Goal: Information Seeking & Learning: Learn about a topic

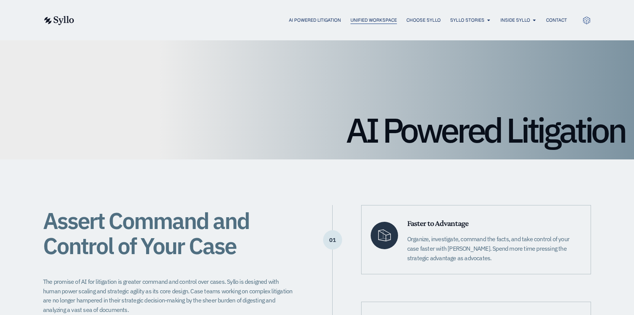
click at [373, 19] on span "Unified Workspace" at bounding box center [373, 20] width 46 height 7
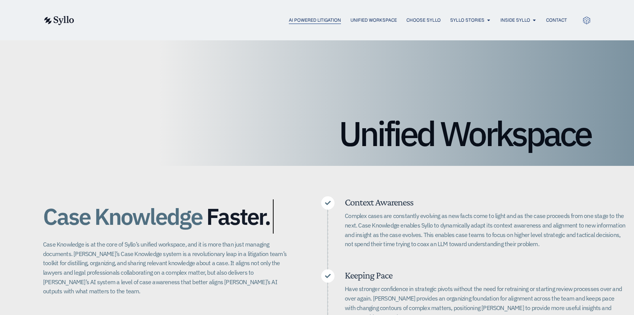
click at [316, 19] on span "AI Powered Litigation" at bounding box center [315, 20] width 52 height 7
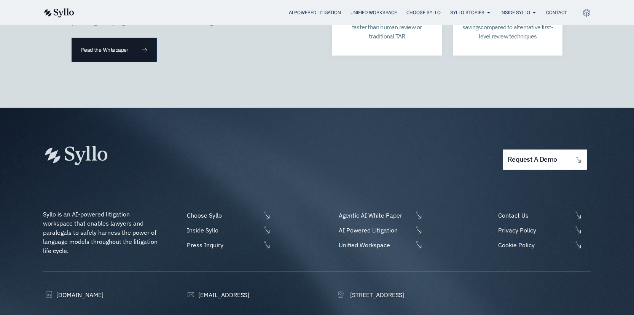
scroll to position [2279, 0]
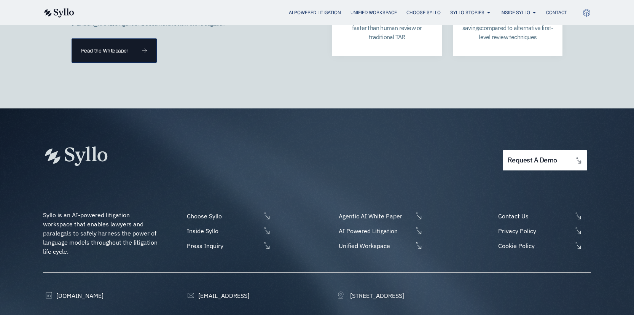
click at [127, 210] on p "Syllo is an AI-powered litigation workspace that enables lawyers and paralegals…" at bounding box center [101, 233] width 116 height 46
click at [125, 210] on p "Syllo is an AI-powered litigation workspace that enables lawyers and paralegals…" at bounding box center [101, 233] width 116 height 46
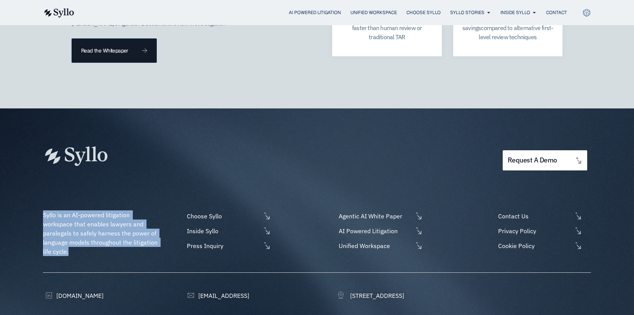
drag, startPoint x: 126, startPoint y: 201, endPoint x: 43, endPoint y: 173, distance: 87.6
click at [43, 173] on div "request a demo Syllo is an AI-powered litigation workspace that enables lawyers…" at bounding box center [317, 234] width 634 height 252
copy span "Syllo is an AI-powered litigation workspace that enables lawyers and paralegals…"
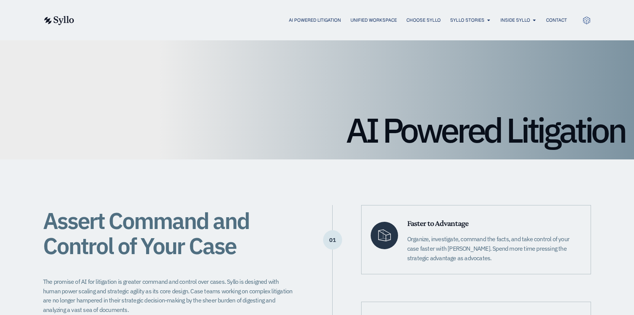
scroll to position [0, 0]
click at [380, 19] on span "Unified Workspace" at bounding box center [373, 20] width 46 height 7
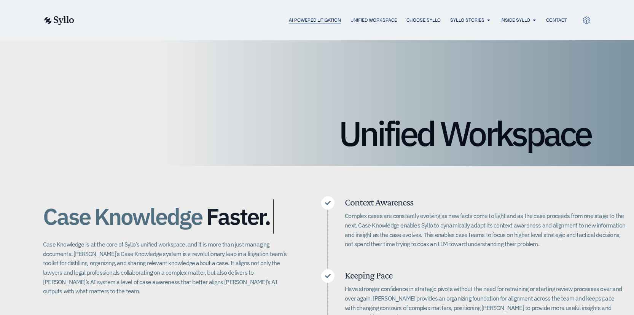
click at [323, 19] on span "AI Powered Litigation" at bounding box center [315, 20] width 52 height 7
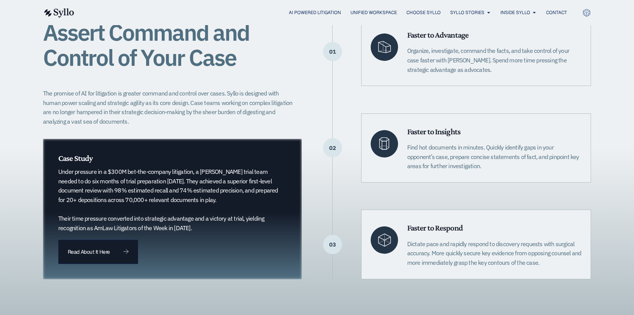
scroll to position [189, 0]
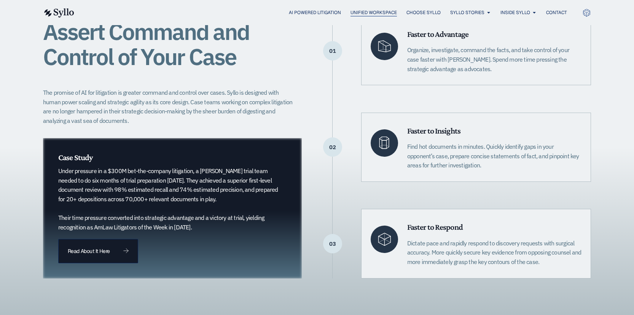
click at [376, 12] on span "Unified Workspace" at bounding box center [373, 12] width 46 height 7
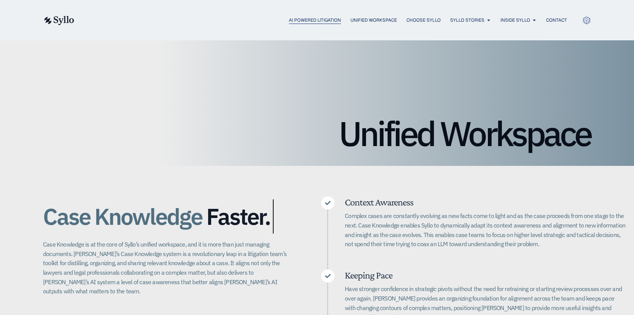
click at [308, 19] on span "AI Powered Litigation" at bounding box center [315, 20] width 52 height 7
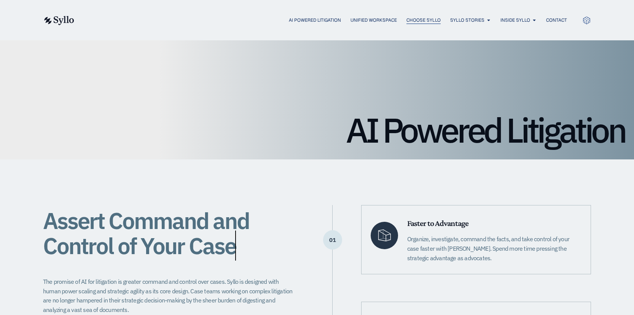
click at [425, 19] on span "Choose Syllo" at bounding box center [423, 20] width 34 height 7
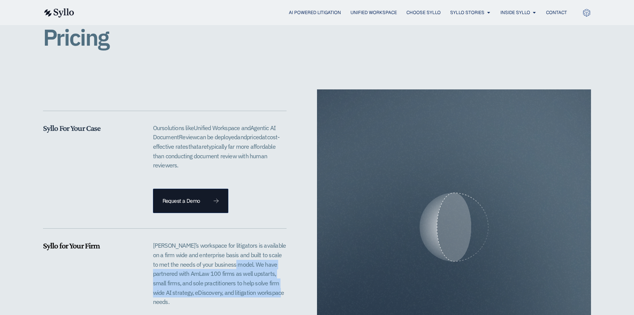
scroll to position [1607, 0]
drag, startPoint x: 227, startPoint y: 240, endPoint x: 283, endPoint y: 272, distance: 64.3
click at [283, 272] on p "[PERSON_NAME]’s workspace for litigators is available on a firm wide and enterp…" at bounding box center [219, 272] width 133 height 65
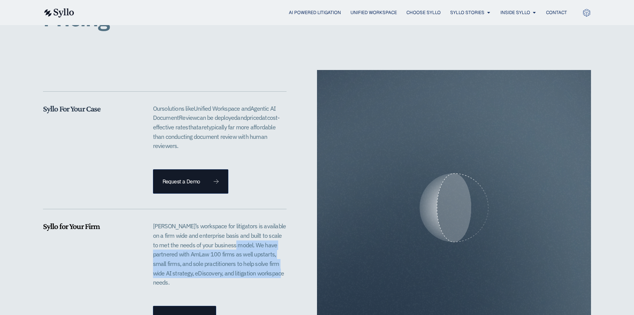
scroll to position [1626, 0]
copy p "We have partnered with AmLaw 100 firms as well upstarts, small firms, and sole …"
